Goal: Task Accomplishment & Management: Complete application form

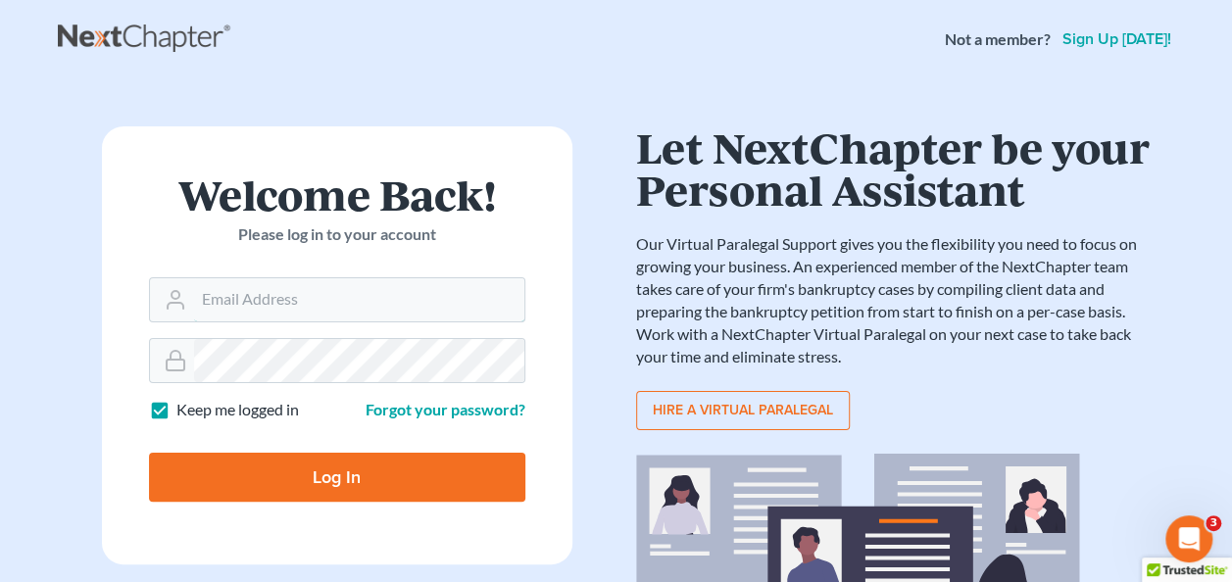
type input "[PERSON_NAME][EMAIL_ADDRESS][PERSON_NAME][DOMAIN_NAME]"
click at [396, 470] on input "Log In" at bounding box center [337, 477] width 376 height 49
type input "Thinking..."
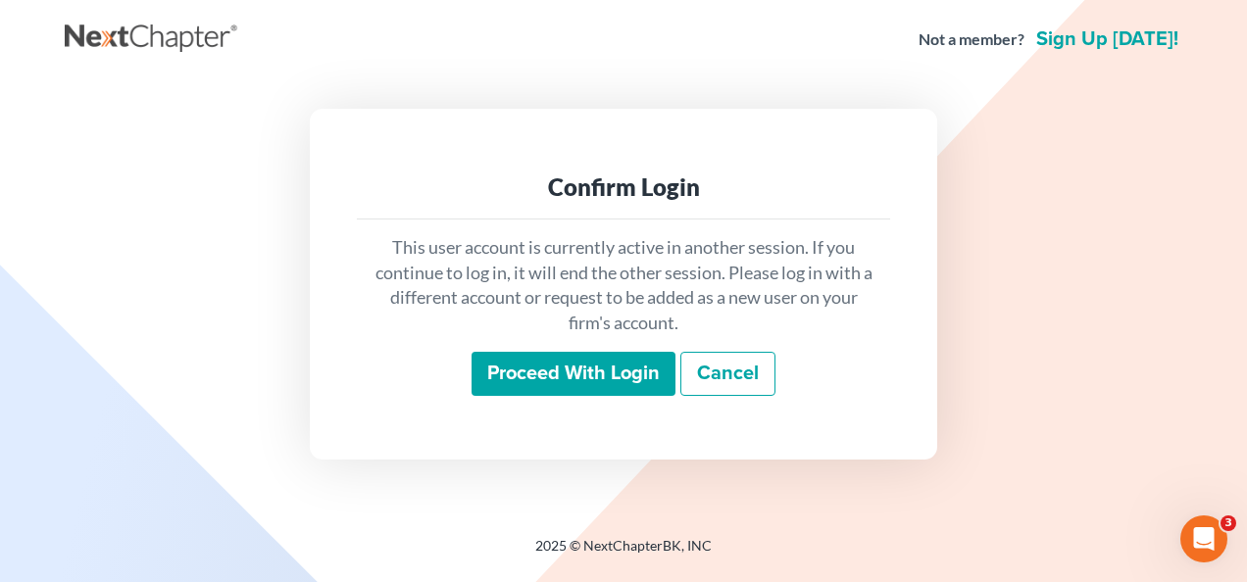
click at [566, 371] on input "Proceed with login" at bounding box center [573, 374] width 204 height 45
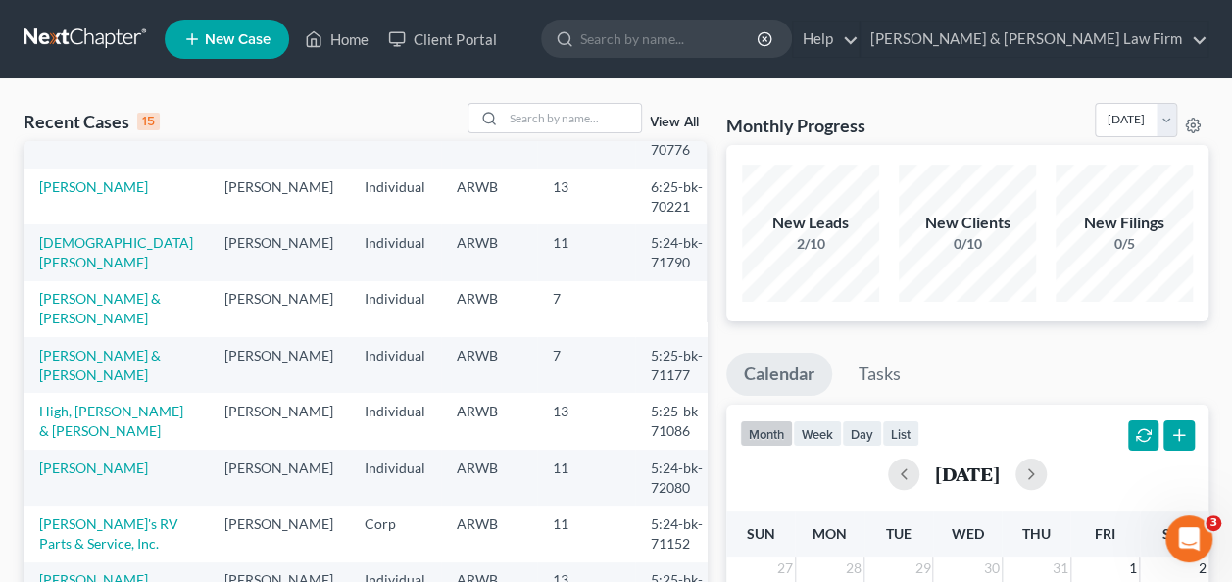
scroll to position [98, 0]
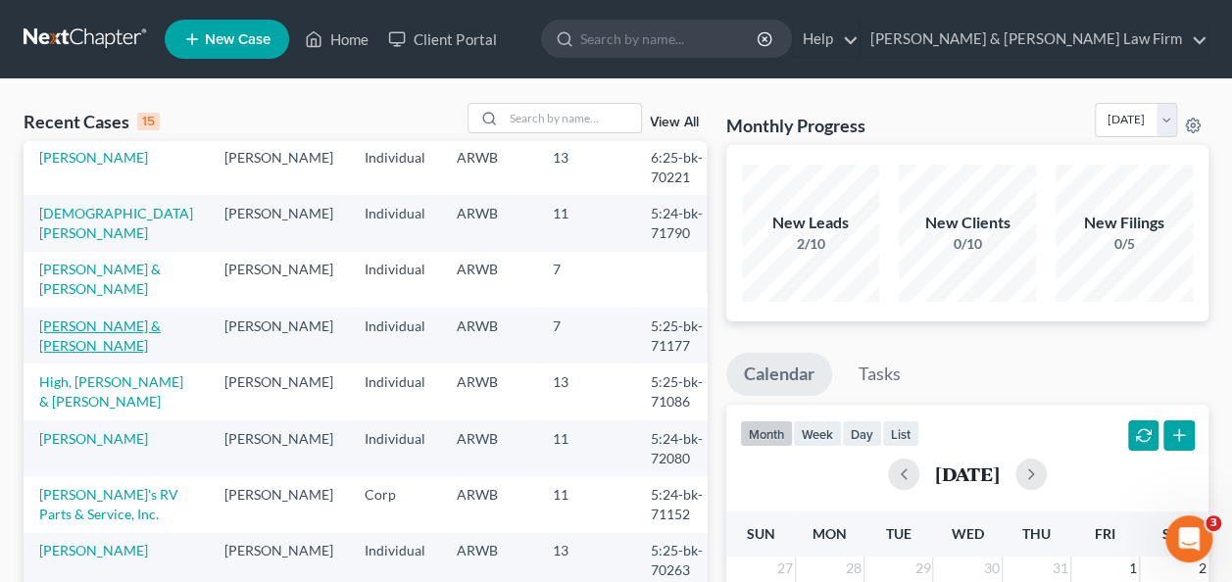
click at [94, 318] on link "[PERSON_NAME] & [PERSON_NAME]" at bounding box center [100, 336] width 122 height 36
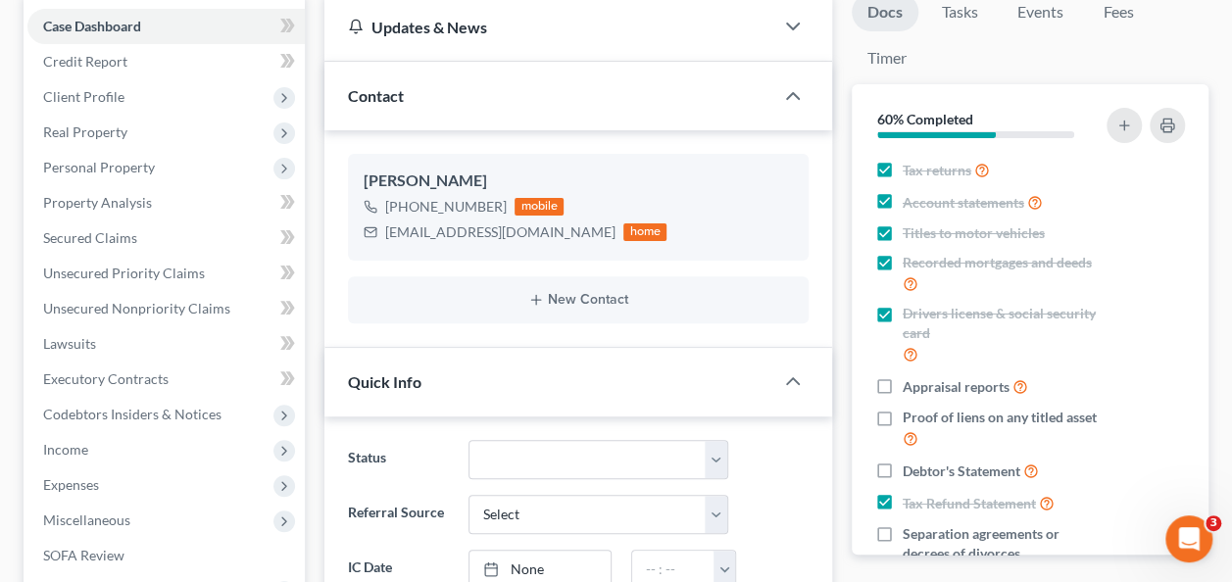
scroll to position [196, 0]
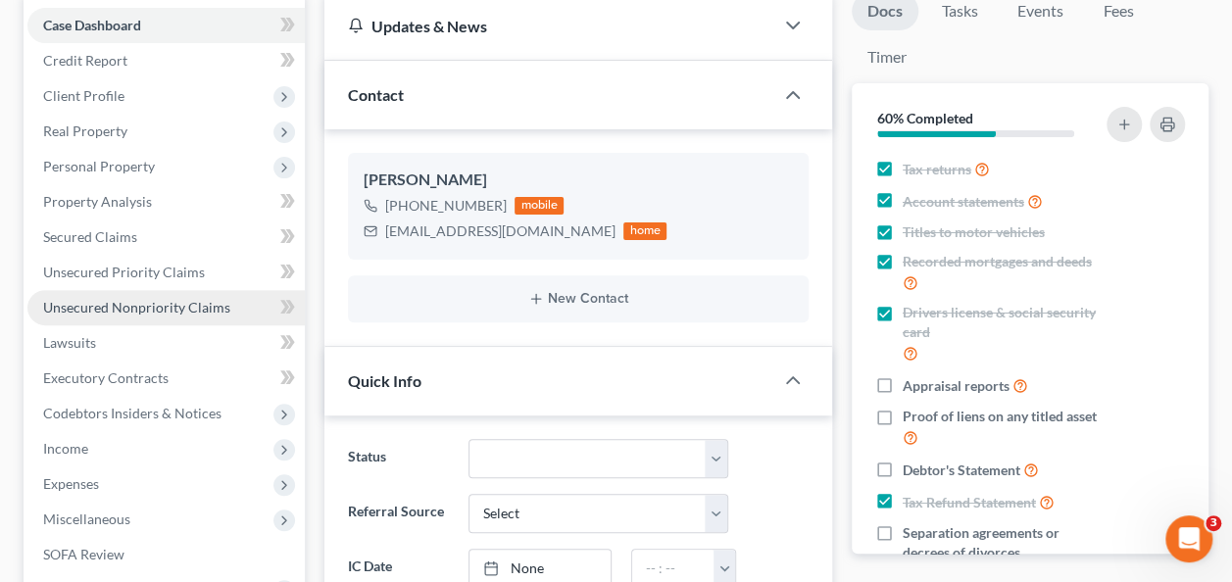
click at [150, 309] on span "Unsecured Nonpriority Claims" at bounding box center [136, 307] width 187 height 17
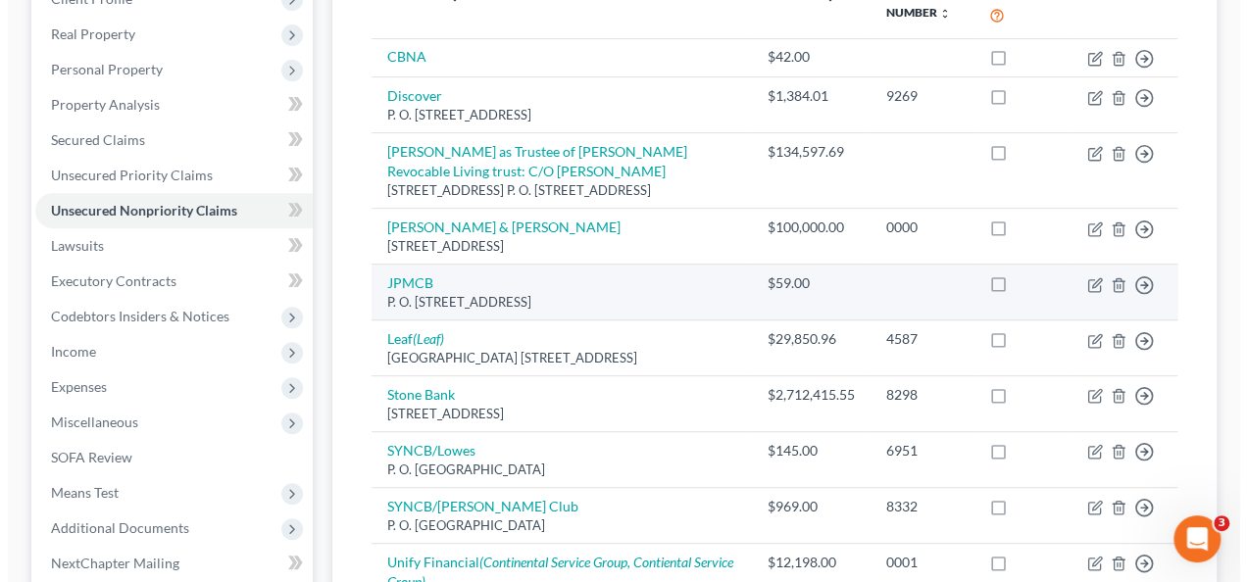
scroll to position [294, 0]
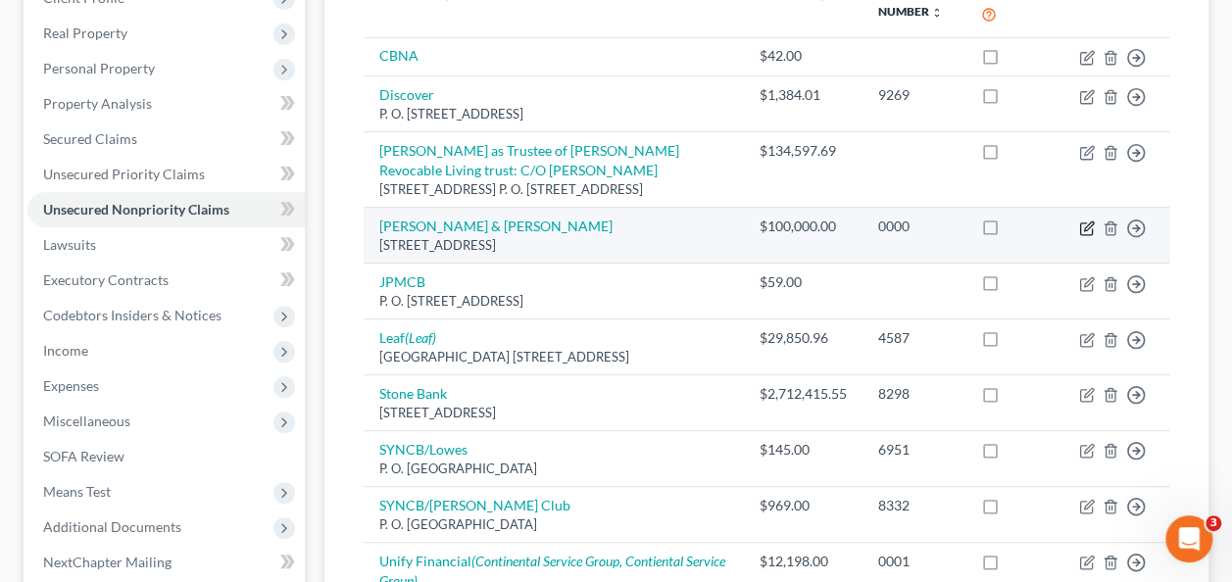
click at [1088, 223] on icon "button" at bounding box center [1087, 229] width 16 height 16
select select "45"
select select "14"
select select "2"
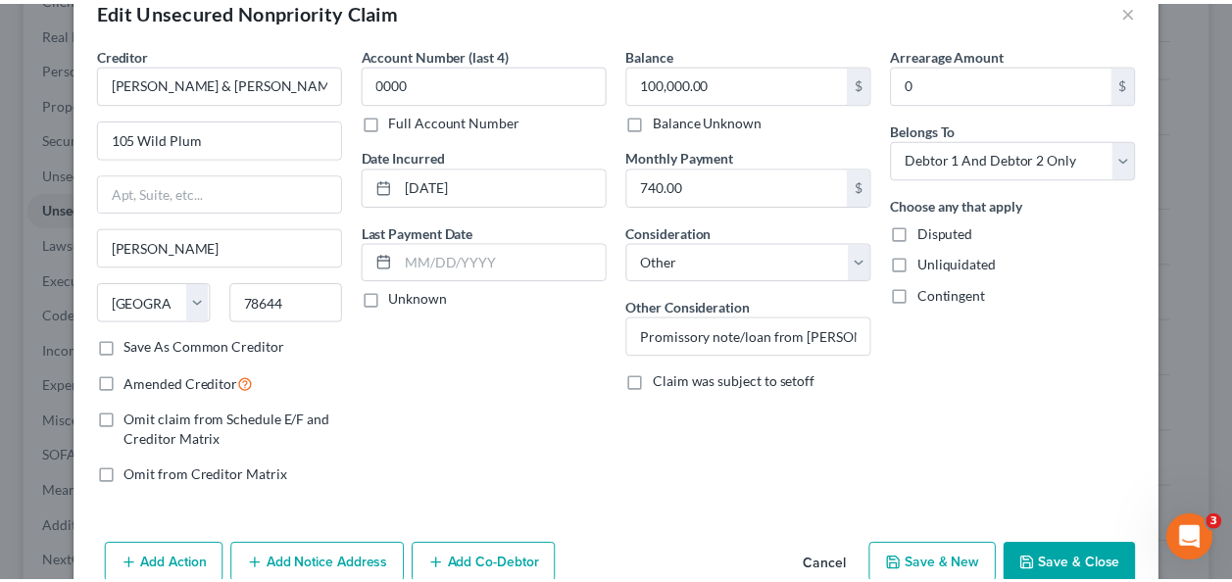
scroll to position [0, 0]
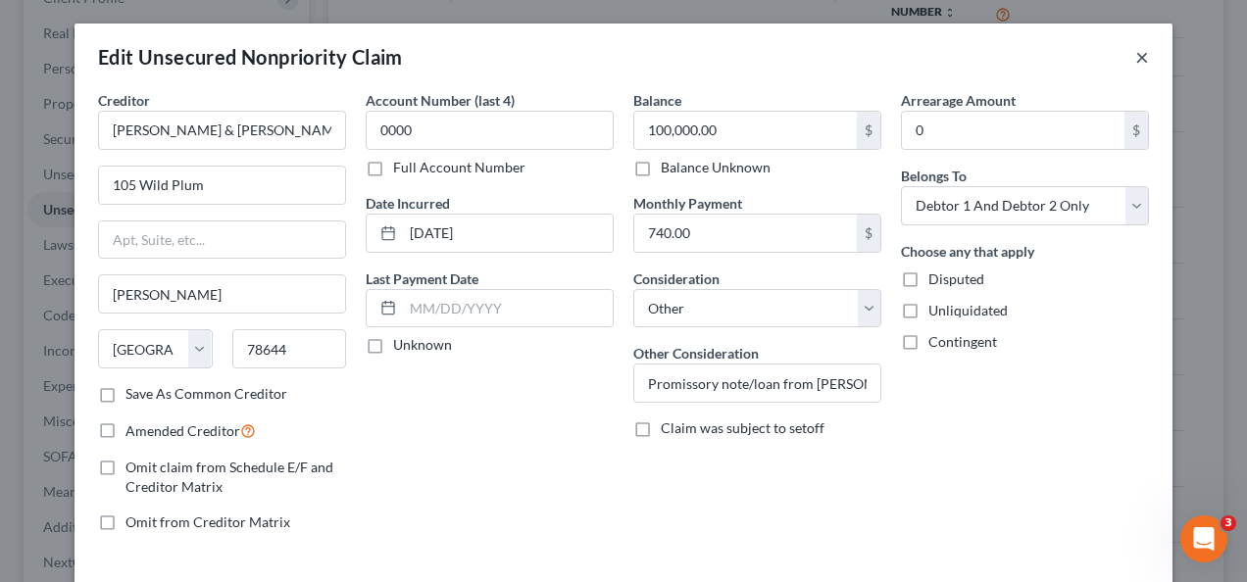
click at [1135, 53] on button "×" at bounding box center [1142, 57] width 14 height 24
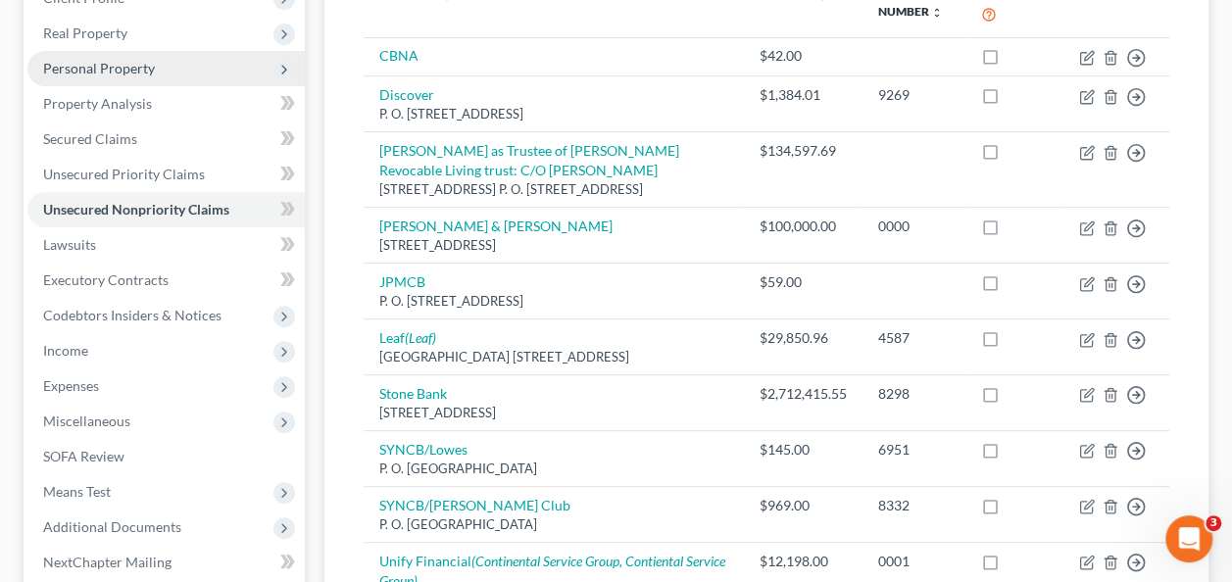
click at [126, 65] on span "Personal Property" at bounding box center [99, 68] width 112 height 17
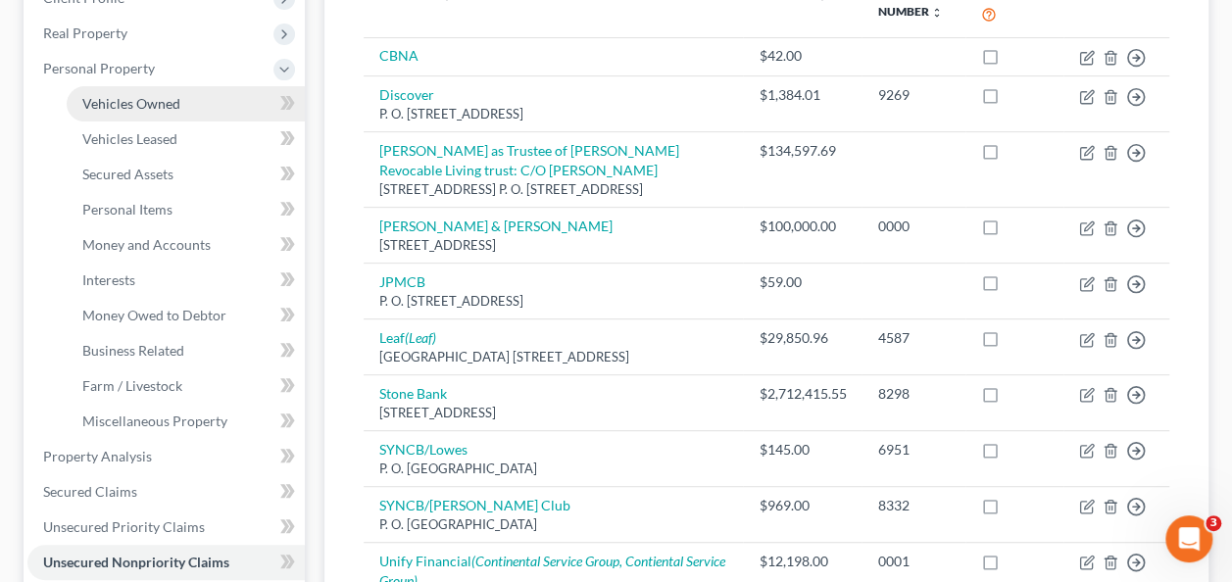
click at [134, 106] on span "Vehicles Owned" at bounding box center [131, 103] width 98 height 17
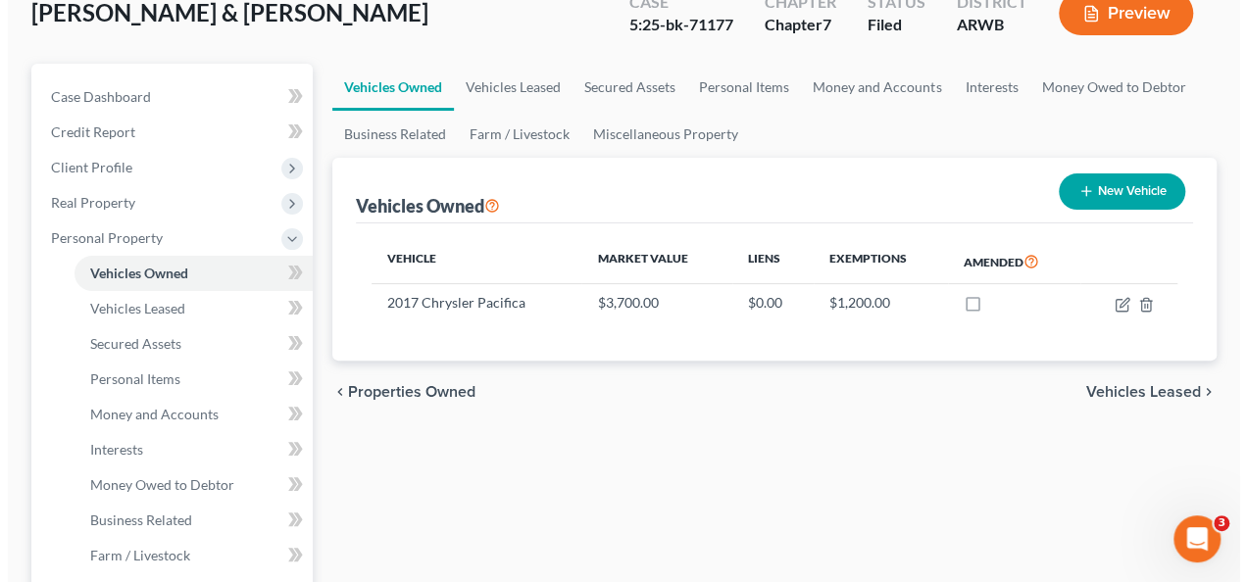
scroll to position [196, 0]
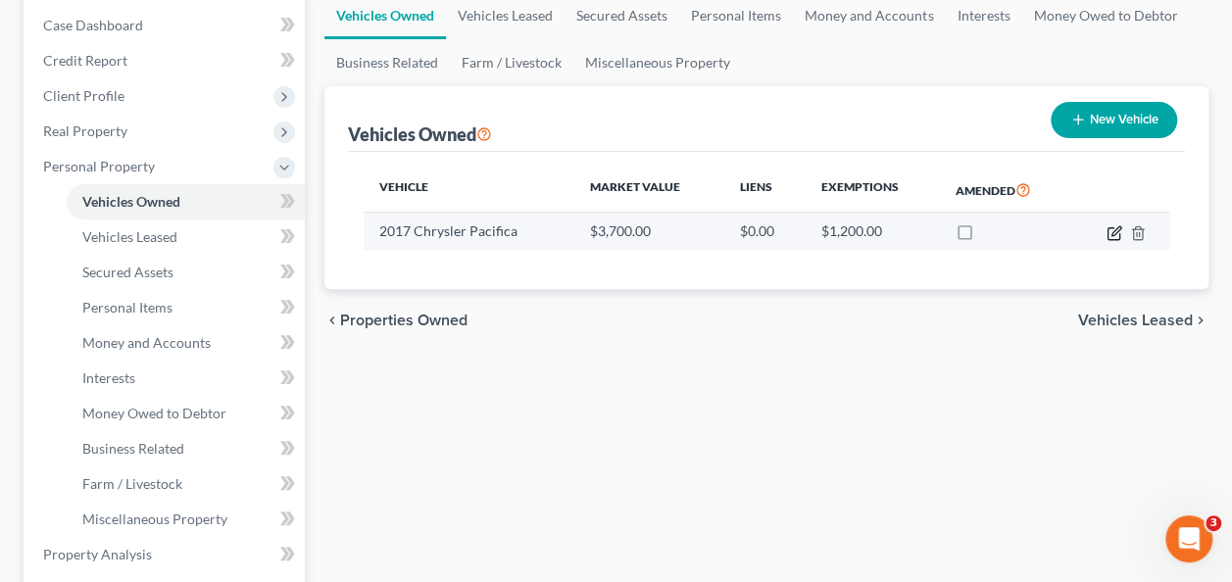
click at [1108, 232] on icon "button" at bounding box center [1114, 233] width 16 height 16
select select "0"
select select "9"
select select "3"
select select "2"
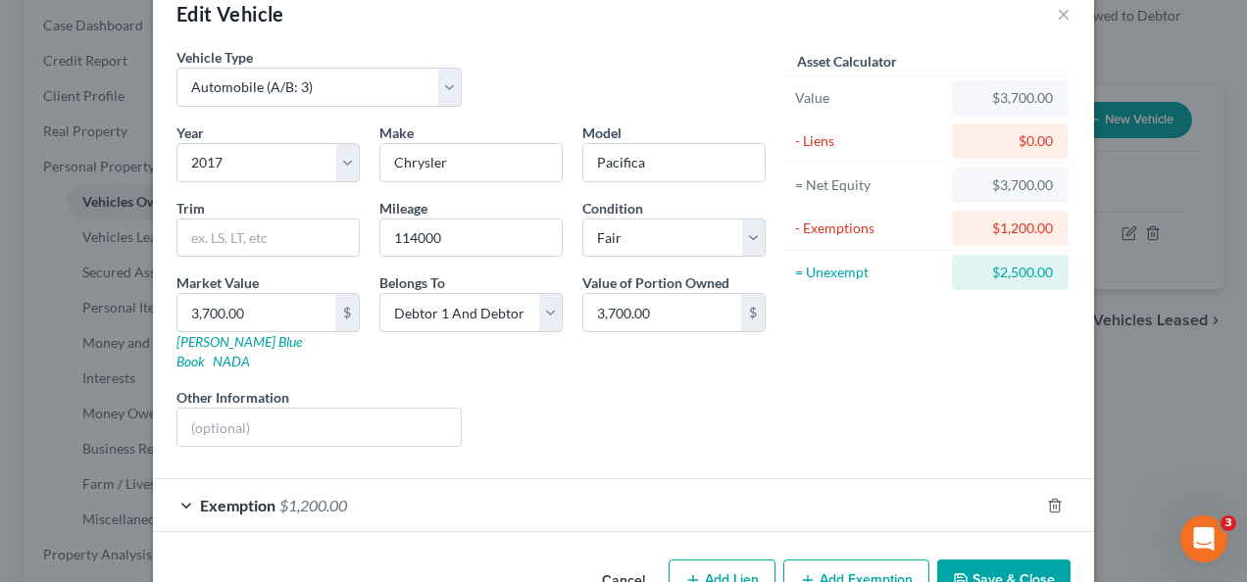
scroll to position [76, 0]
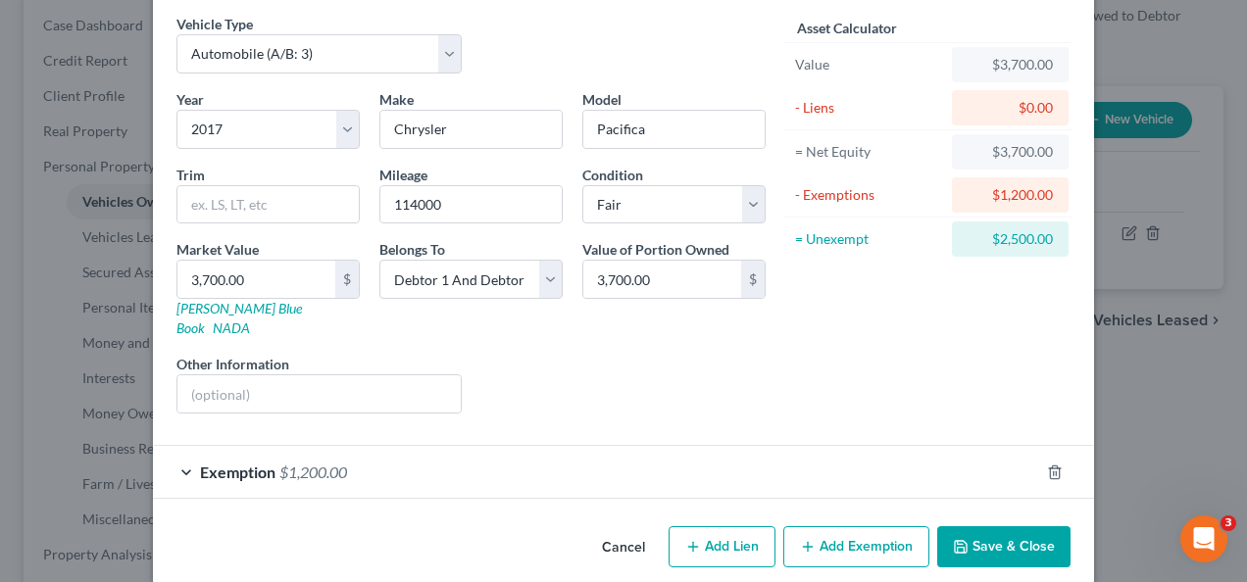
click at [404, 447] on div "Exemption $1,200.00" at bounding box center [596, 472] width 886 height 52
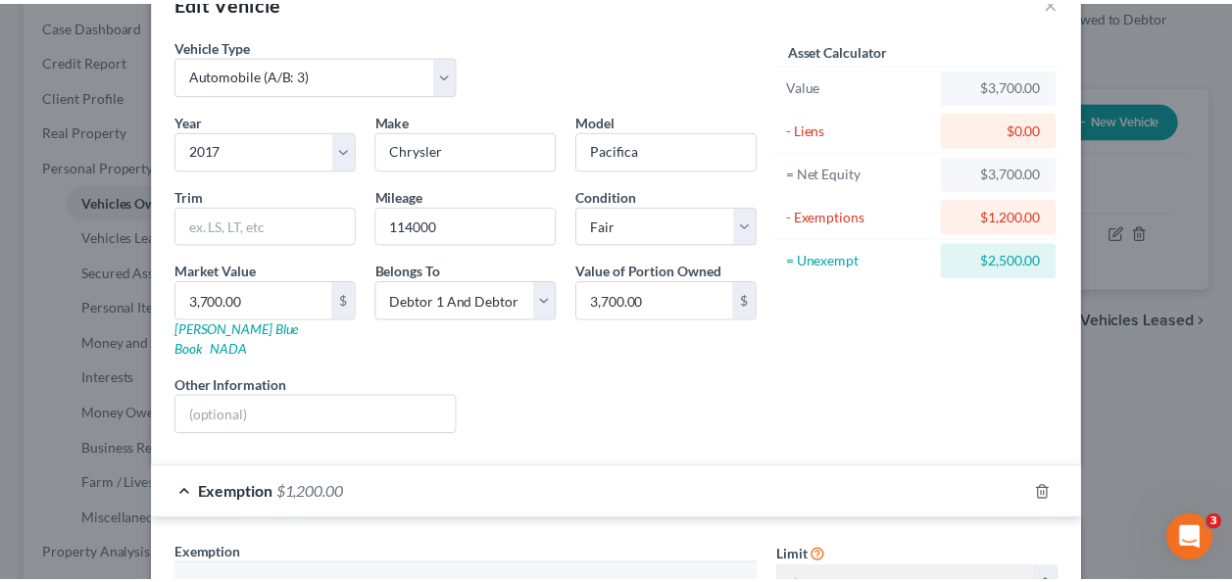
scroll to position [0, 0]
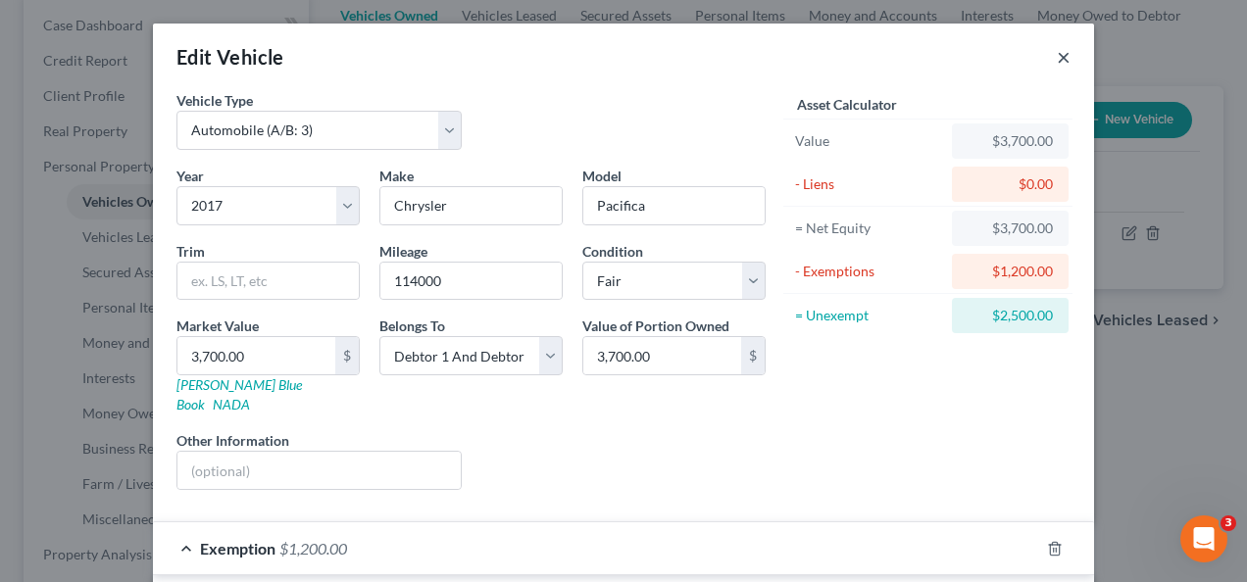
click at [1056, 60] on button "×" at bounding box center [1063, 57] width 14 height 24
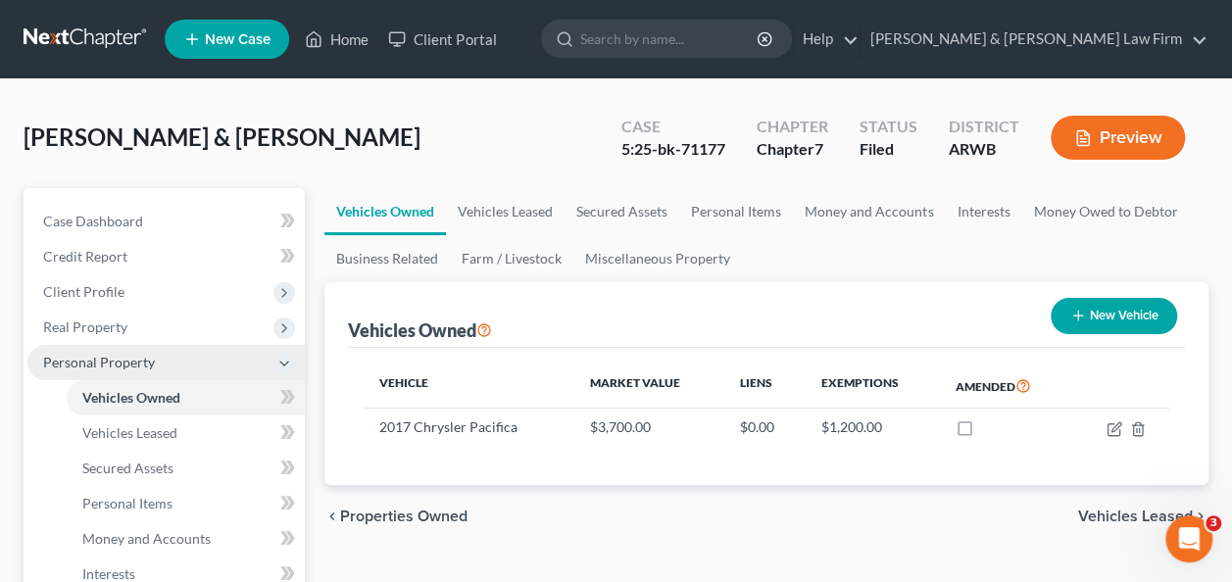
click at [123, 362] on span "Personal Property" at bounding box center [99, 362] width 112 height 17
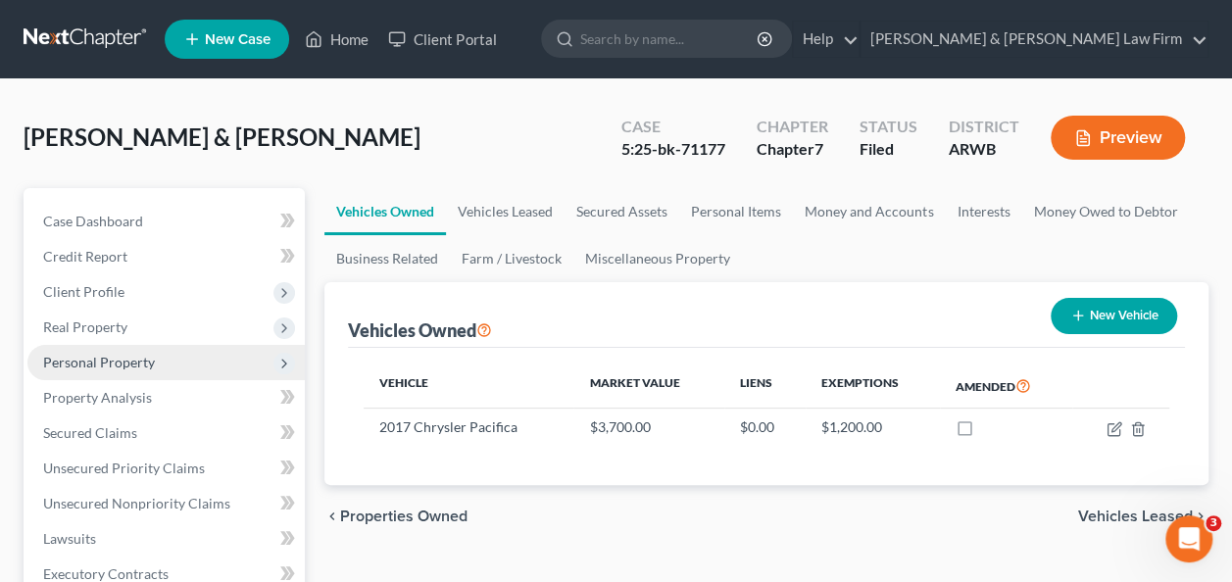
click at [104, 356] on span "Personal Property" at bounding box center [99, 362] width 112 height 17
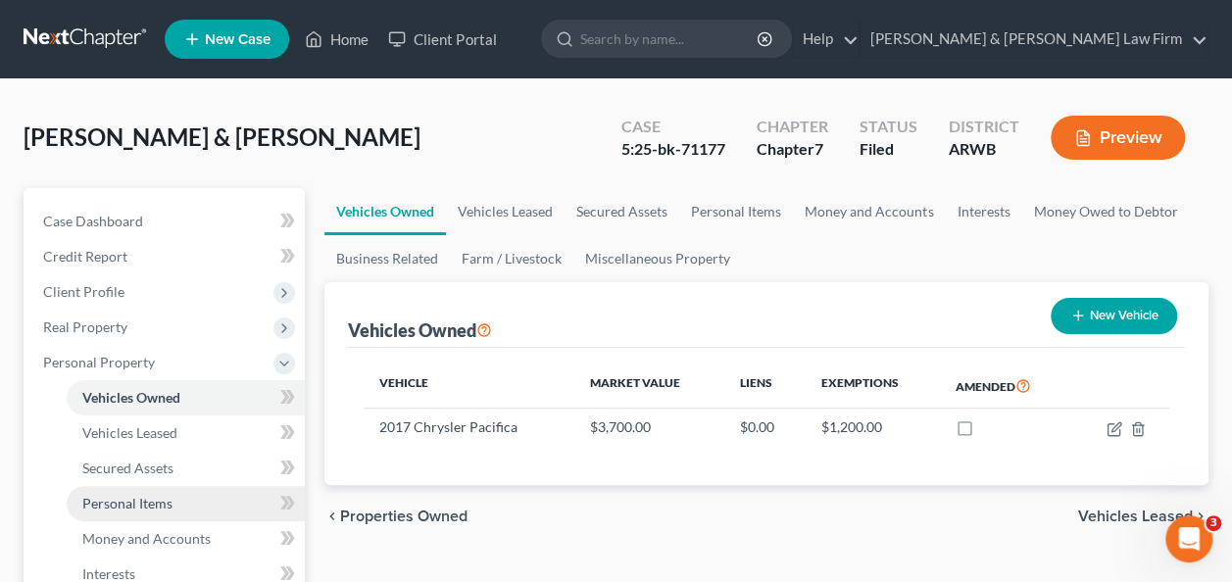
click at [152, 501] on span "Personal Items" at bounding box center [127, 503] width 90 height 17
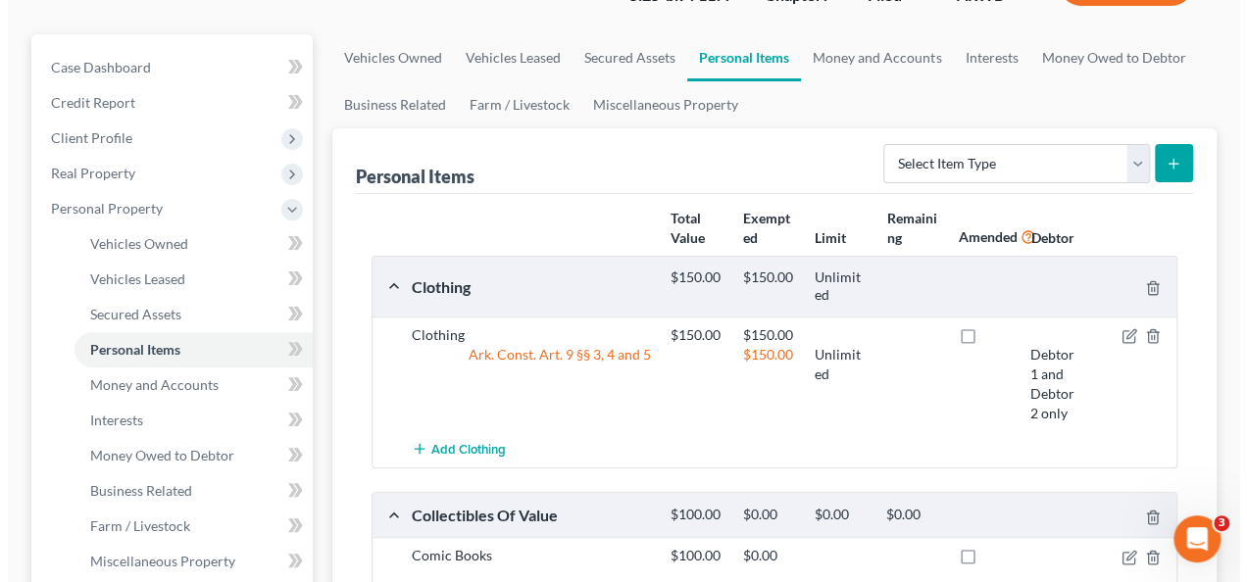
scroll to position [196, 0]
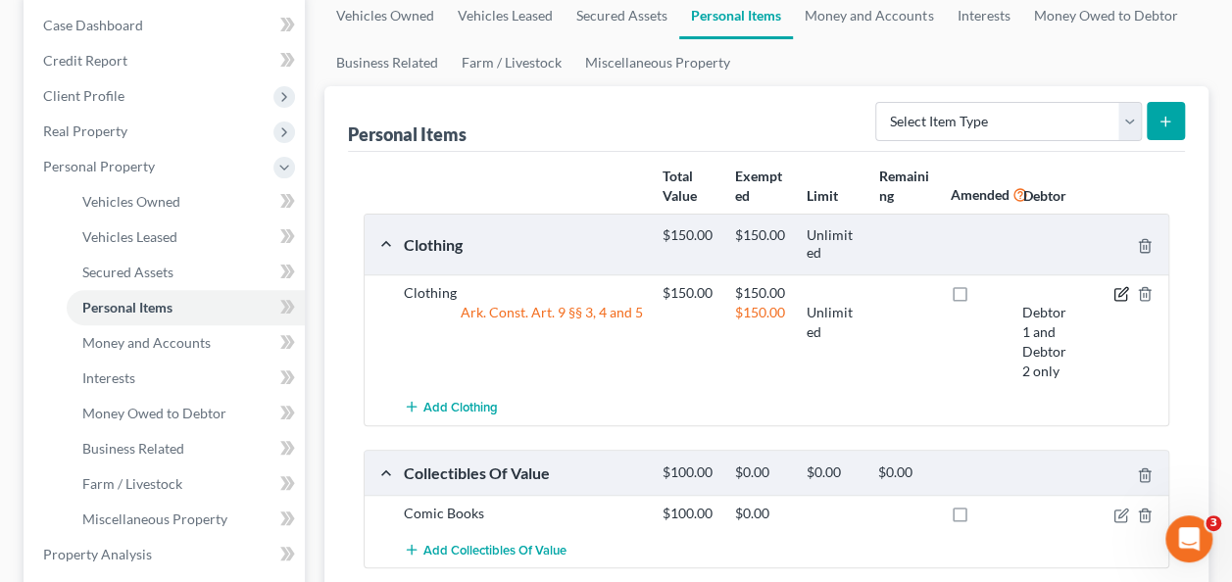
click at [1117, 294] on icon "button" at bounding box center [1121, 294] width 16 height 16
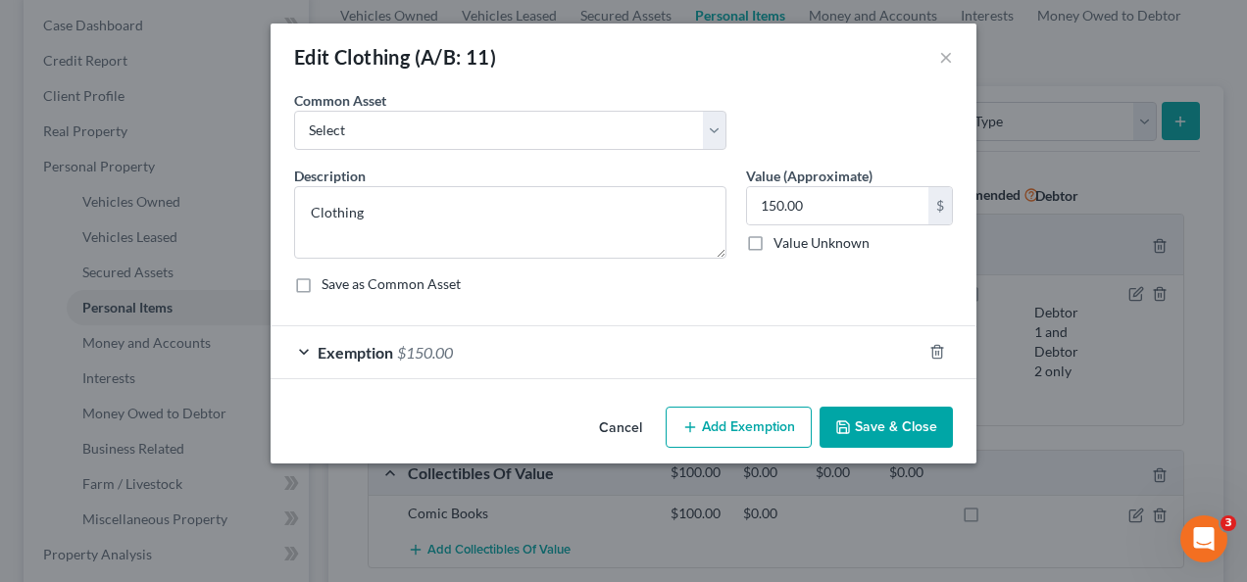
click at [755, 347] on div "Exemption $150.00" at bounding box center [595, 352] width 651 height 52
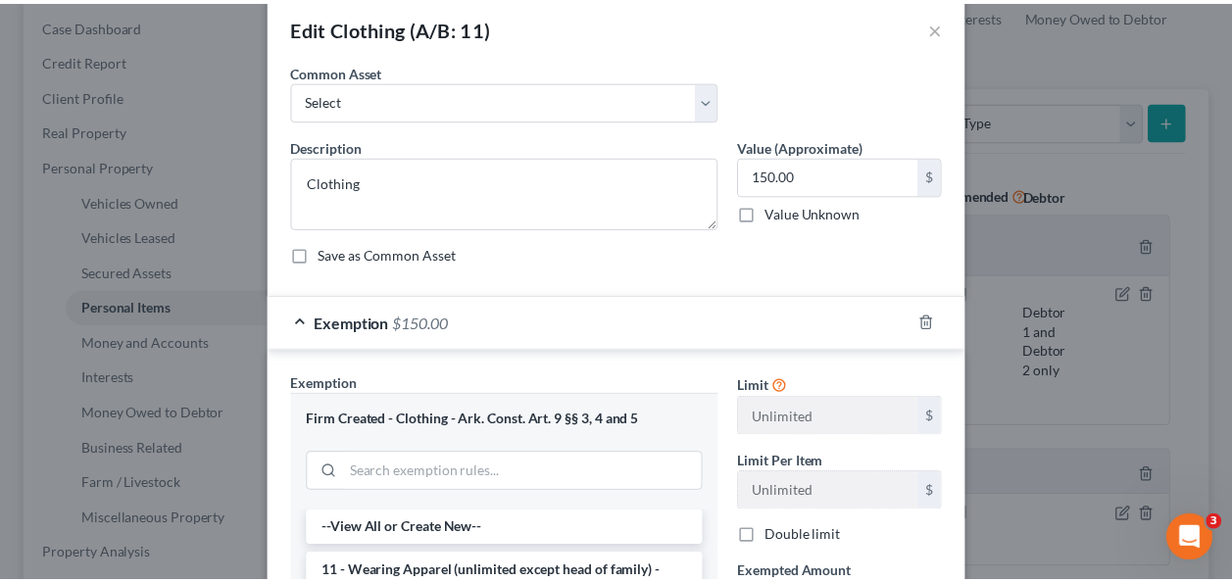
scroll to position [0, 0]
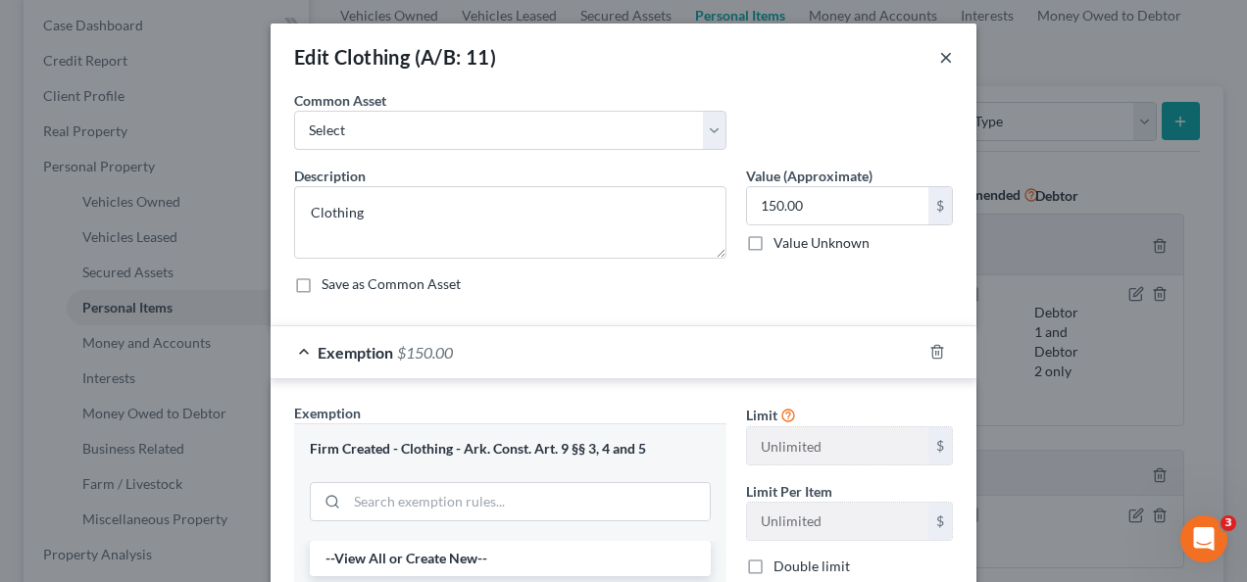
click at [941, 60] on button "×" at bounding box center [946, 57] width 14 height 24
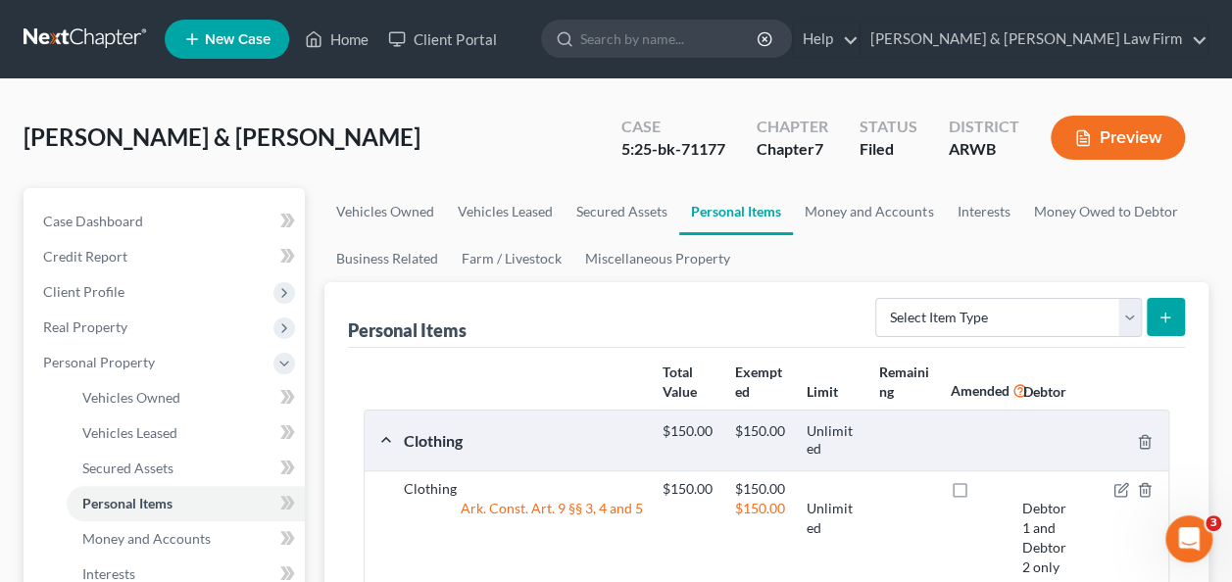
click at [1125, 128] on button "Preview" at bounding box center [1118, 138] width 134 height 44
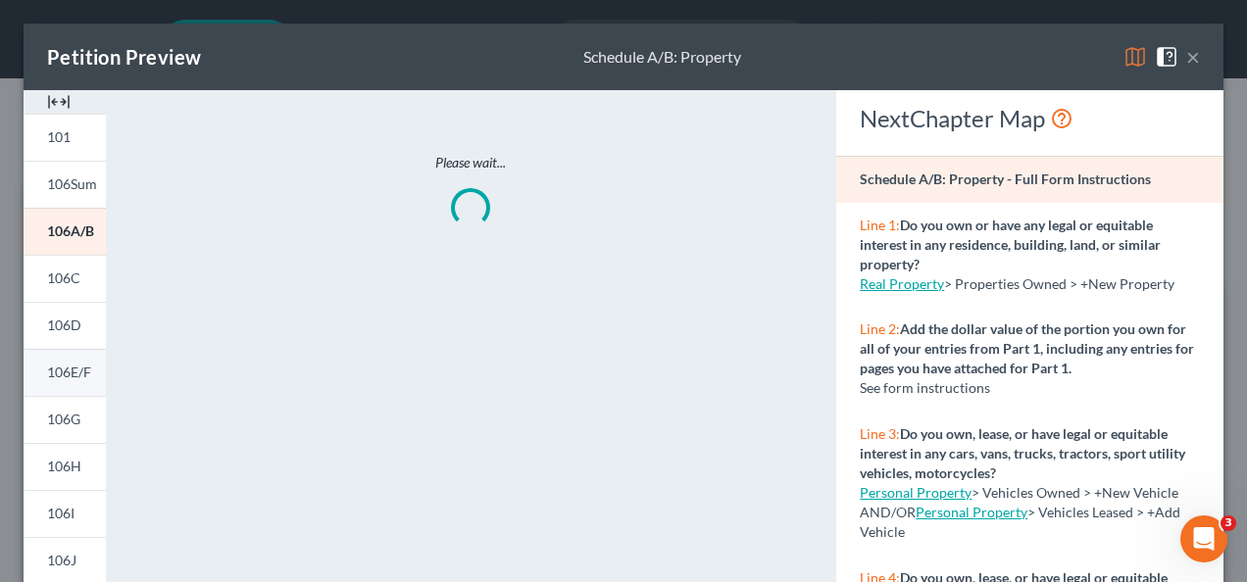
click at [71, 372] on span "106E/F" at bounding box center [69, 372] width 44 height 17
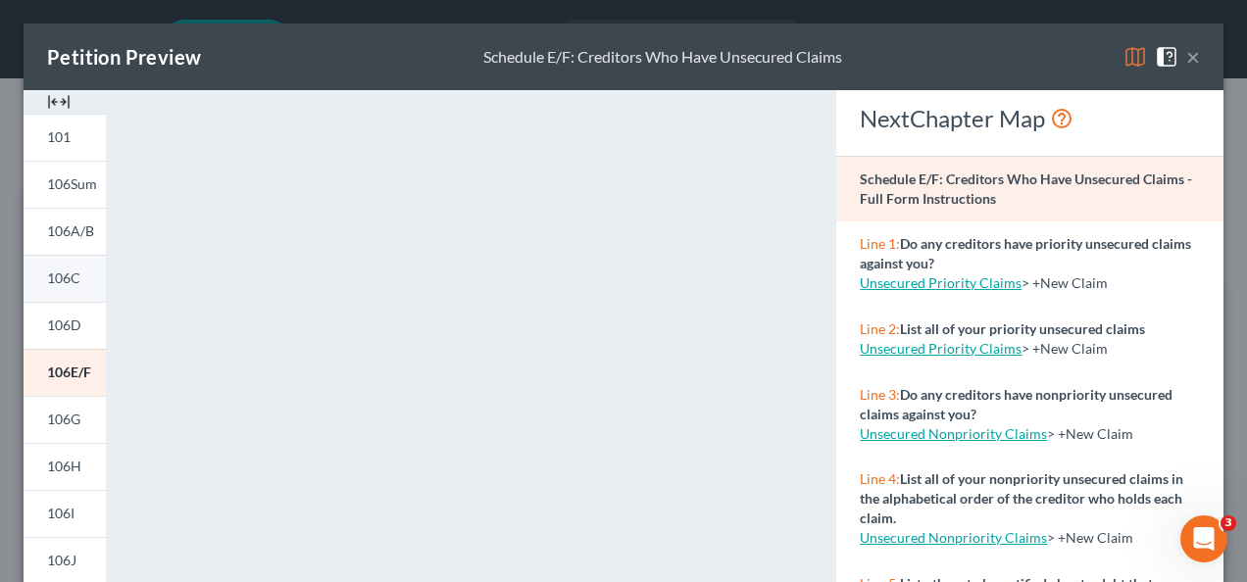
click at [59, 282] on span "106C" at bounding box center [63, 278] width 33 height 17
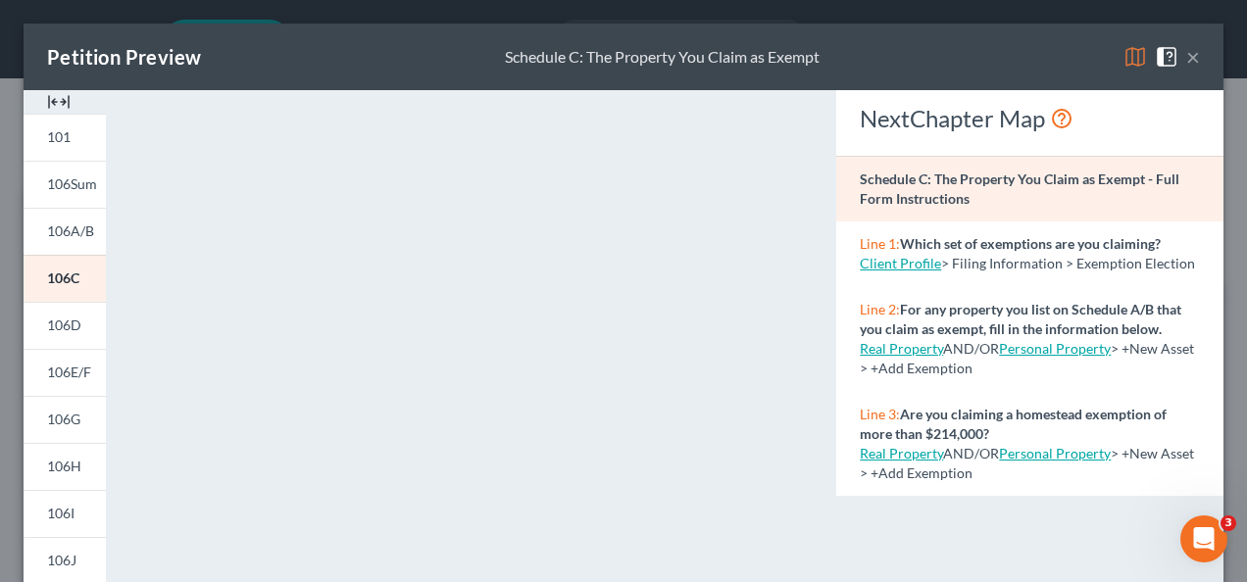
click at [1186, 55] on button "×" at bounding box center [1193, 57] width 14 height 24
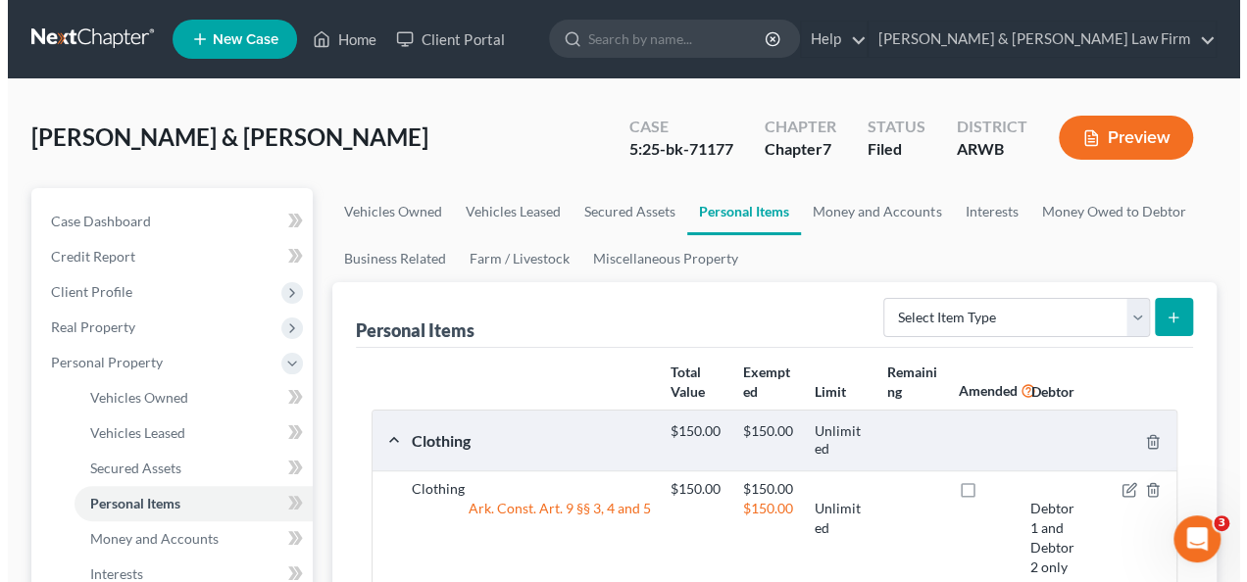
scroll to position [196, 0]
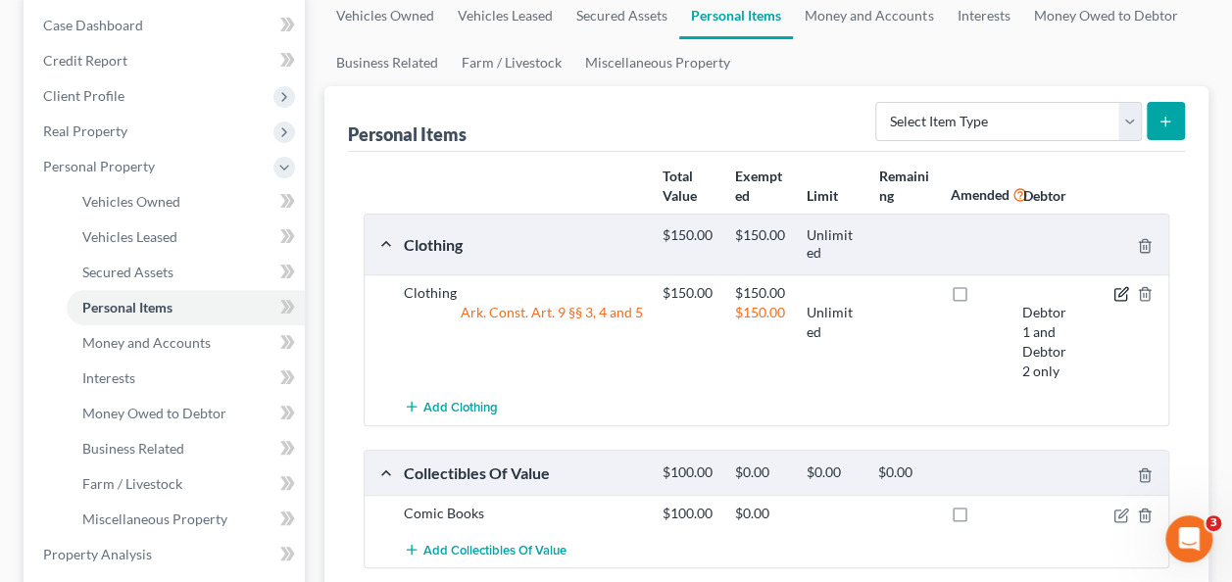
click at [1122, 295] on icon "button" at bounding box center [1121, 294] width 16 height 16
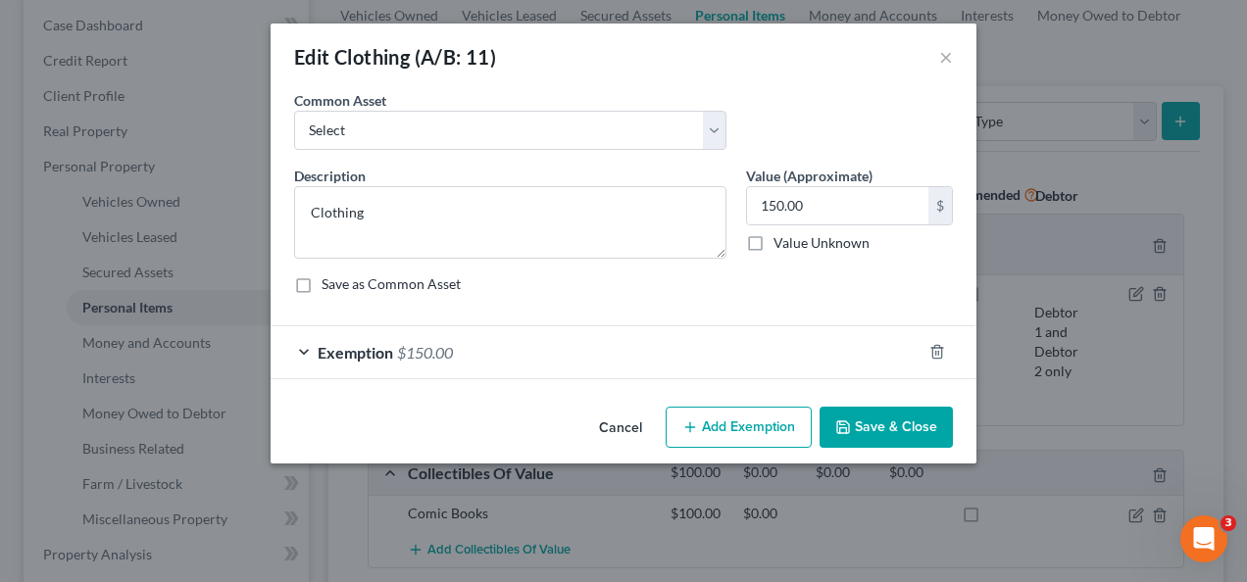
click at [468, 352] on div "Exemption $150.00" at bounding box center [595, 352] width 651 height 52
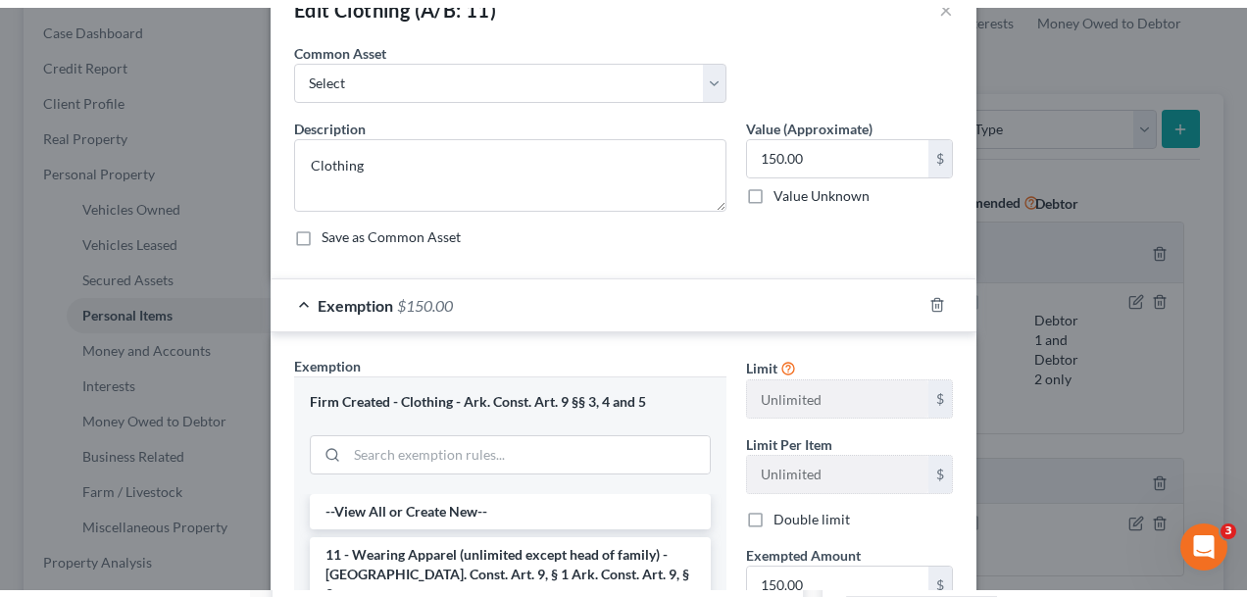
scroll to position [0, 0]
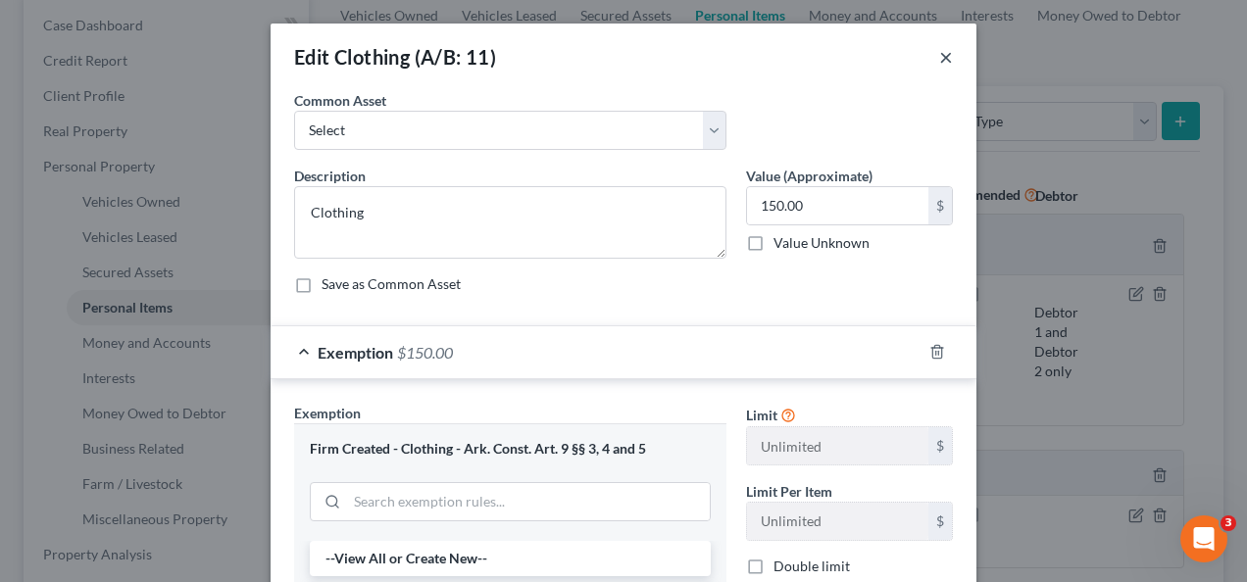
click at [939, 59] on button "×" at bounding box center [946, 57] width 14 height 24
